Goal: Task Accomplishment & Management: Use online tool/utility

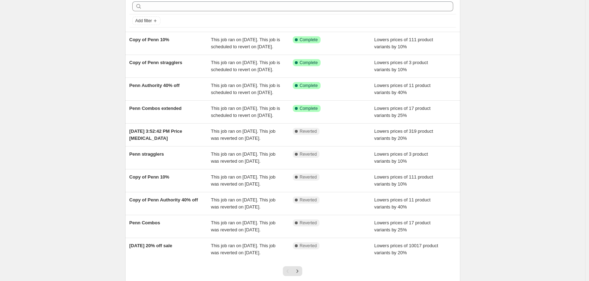
scroll to position [35, 0]
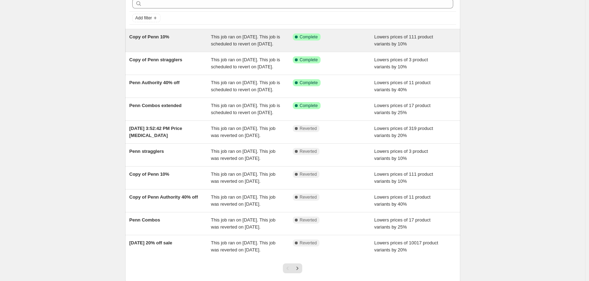
click at [169, 39] on span "Copy of Penn 10%" at bounding box center [149, 36] width 40 height 5
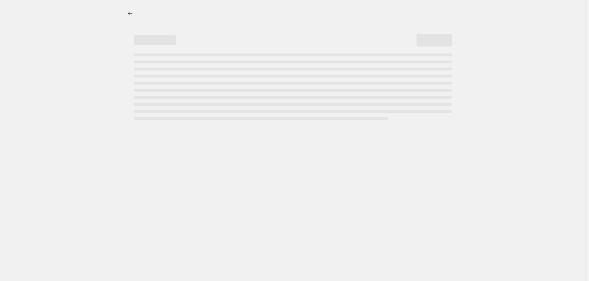
select select "percentage"
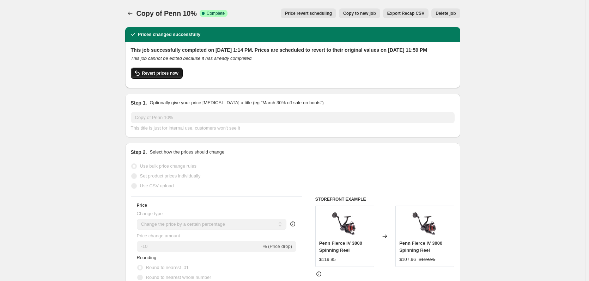
click at [167, 76] on span "Revert prices now" at bounding box center [160, 73] width 36 height 6
checkbox input "false"
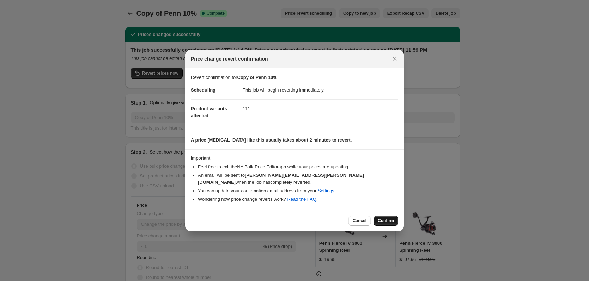
click at [392, 220] on span "Confirm" at bounding box center [385, 221] width 16 height 6
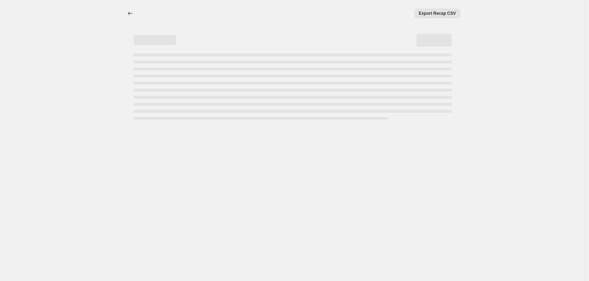
select select "percentage"
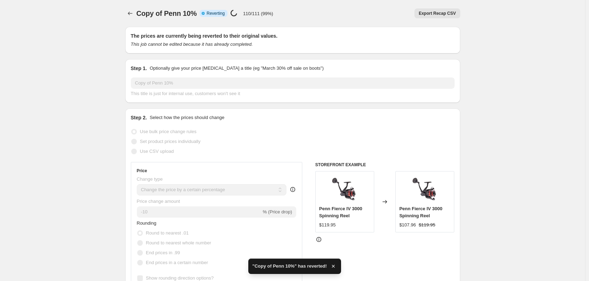
checkbox input "true"
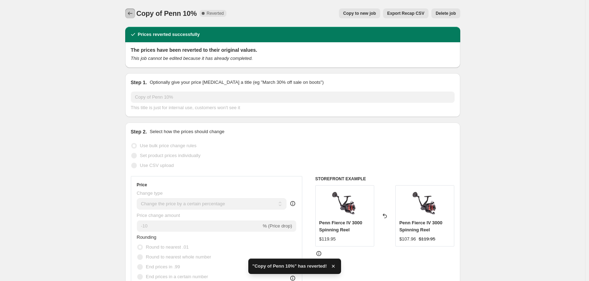
click at [132, 14] on icon "Price change jobs" at bounding box center [130, 13] width 7 height 7
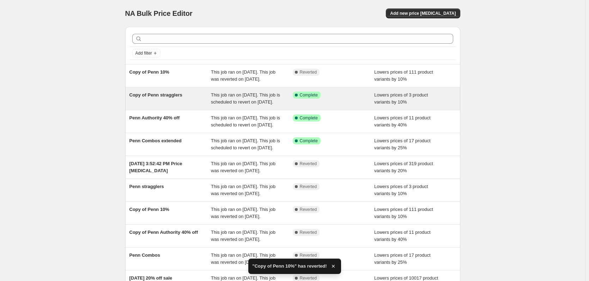
click at [162, 105] on div "Copy of Penn stragglers" at bounding box center [170, 99] width 82 height 14
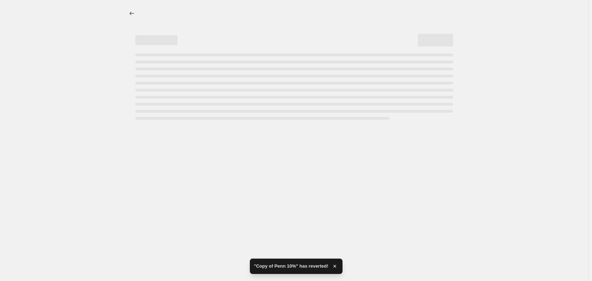
select select "percentage"
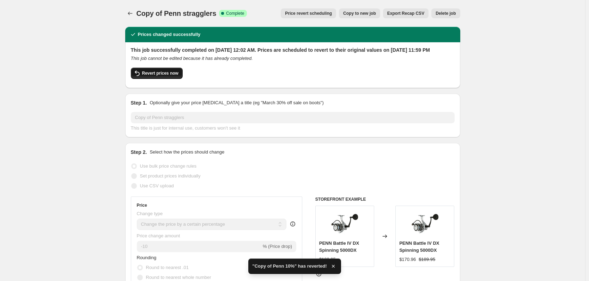
click at [162, 76] on span "Revert prices now" at bounding box center [160, 73] width 36 height 6
checkbox input "false"
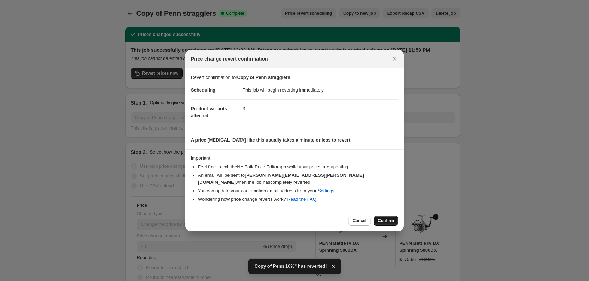
click at [387, 218] on span "Confirm" at bounding box center [385, 221] width 16 height 6
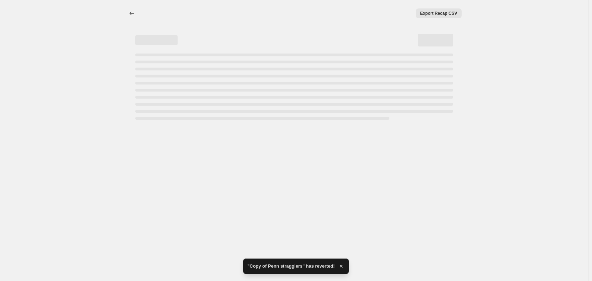
select select "percentage"
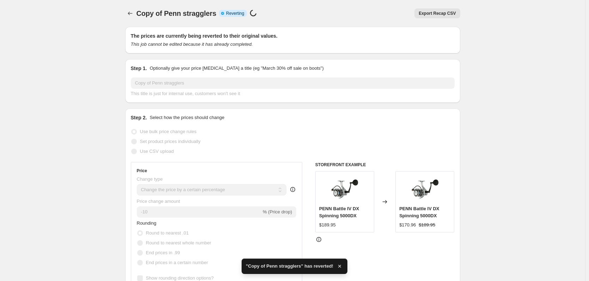
checkbox input "true"
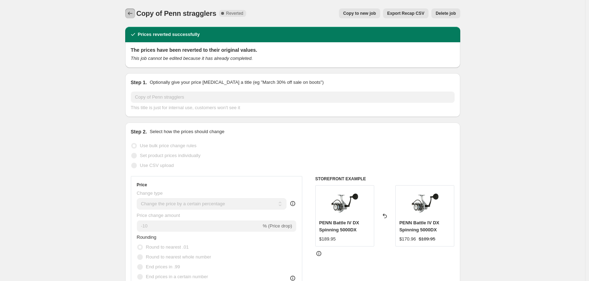
click at [130, 15] on icon "Price change jobs" at bounding box center [130, 13] width 7 height 7
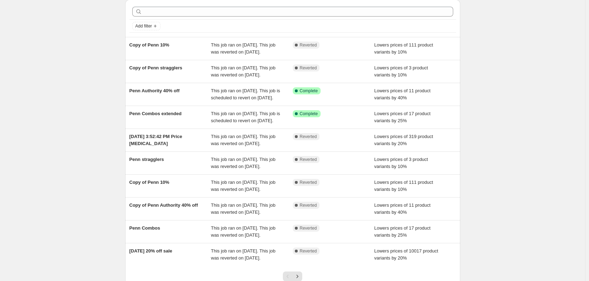
scroll to position [35, 0]
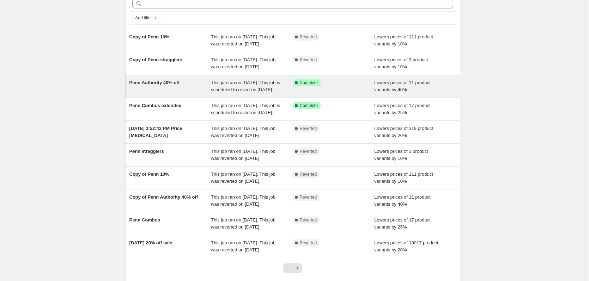
click at [167, 93] on div "Penn Authority 40% off" at bounding box center [170, 86] width 82 height 14
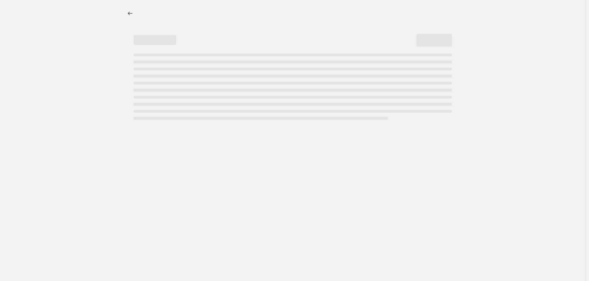
select select "percentage"
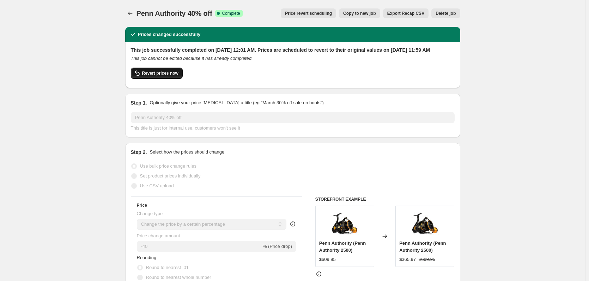
click at [150, 76] on button "Revert prices now" at bounding box center [157, 73] width 52 height 11
checkbox input "false"
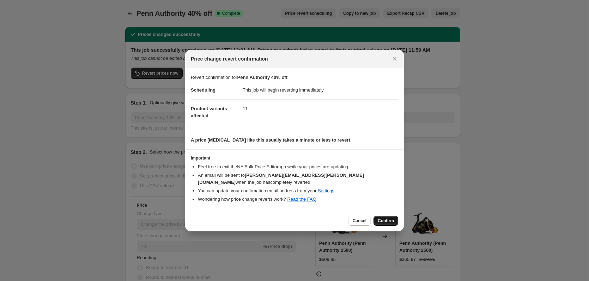
click at [383, 219] on span "Confirm" at bounding box center [385, 221] width 16 height 6
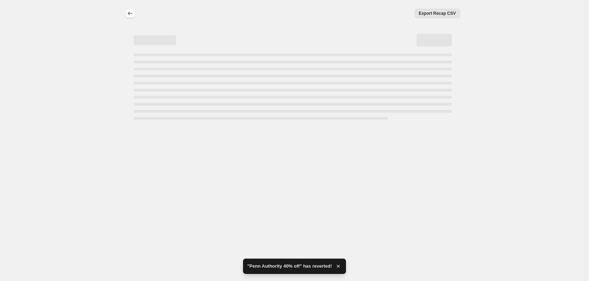
select select "percentage"
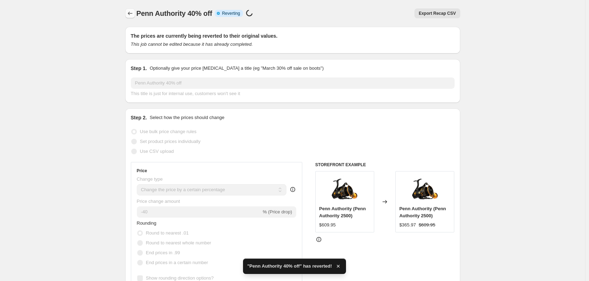
checkbox input "true"
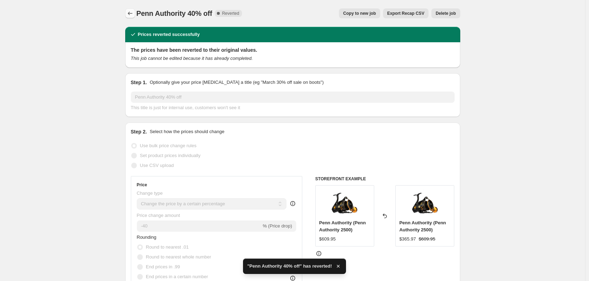
click at [131, 12] on icon "Price change jobs" at bounding box center [130, 13] width 7 height 7
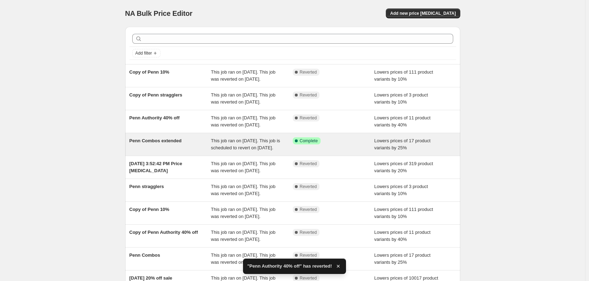
click at [193, 152] on div "Penn Combos extended" at bounding box center [170, 144] width 82 height 14
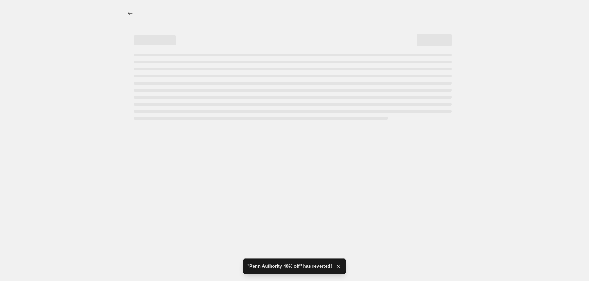
select select "percentage"
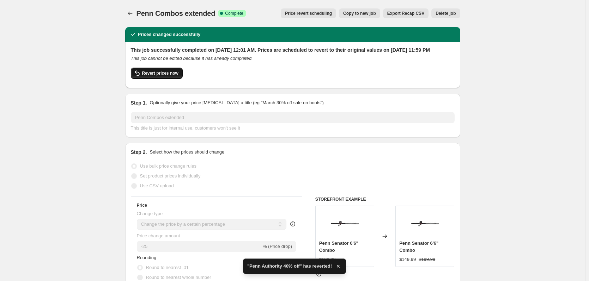
click at [154, 76] on span "Revert prices now" at bounding box center [160, 73] width 36 height 6
checkbox input "false"
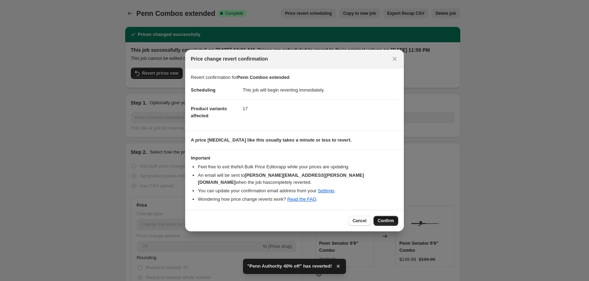
click at [382, 219] on span "Confirm" at bounding box center [385, 221] width 16 height 6
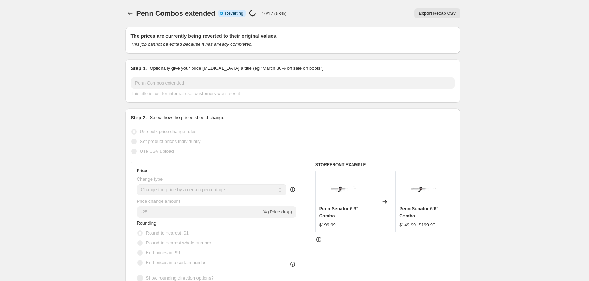
select select "percentage"
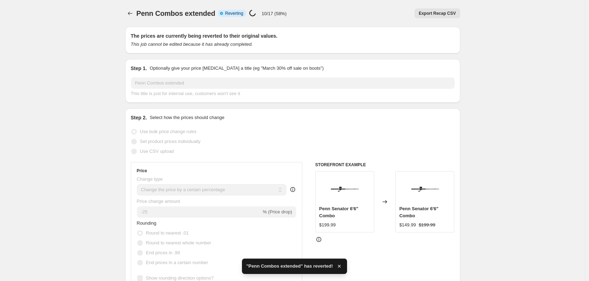
checkbox input "true"
